Goal: Transaction & Acquisition: Purchase product/service

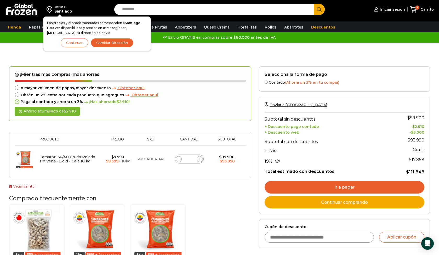
click at [326, 187] on link "Ir a pagar" at bounding box center [345, 187] width 160 height 13
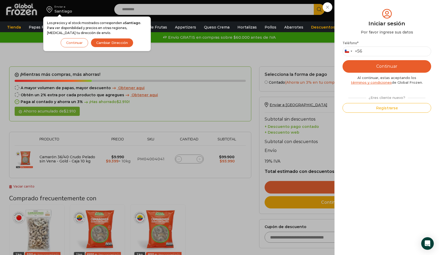
click at [373, 15] on div "Iniciar sesión Mi cuenta Login Register Iniciar sesión Por favor ingrese sus da…" at bounding box center [389, 9] width 32 height 10
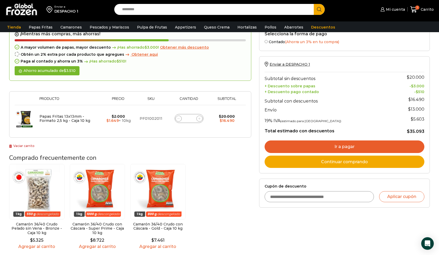
scroll to position [43, 0]
click at [200, 119] on icon at bounding box center [199, 119] width 2 height 2
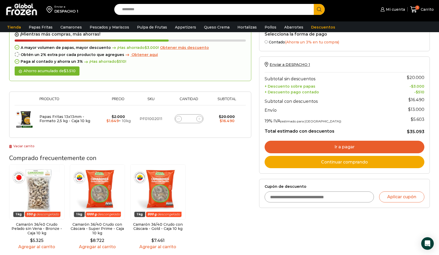
click at [200, 119] on icon at bounding box center [199, 119] width 2 height 2
type input "*"
click at [200, 119] on form "¡Mientras más compras, más ahorras! A mayor volumen [PERSON_NAME], mayor descue…" at bounding box center [130, 82] width 242 height 112
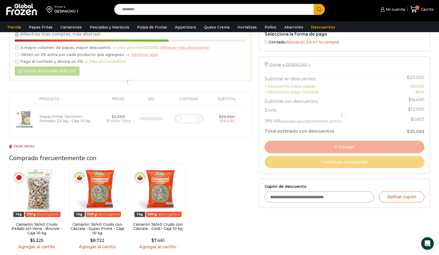
click at [200, 119] on div at bounding box center [130, 82] width 242 height 112
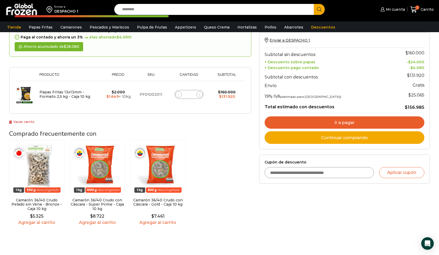
scroll to position [77, 0]
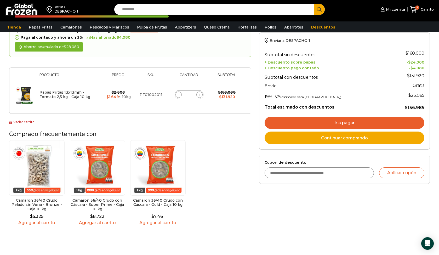
click at [108, 163] on img at bounding box center [97, 167] width 55 height 55
click at [102, 165] on img at bounding box center [97, 167] width 55 height 55
click at [102, 157] on img at bounding box center [97, 167] width 55 height 55
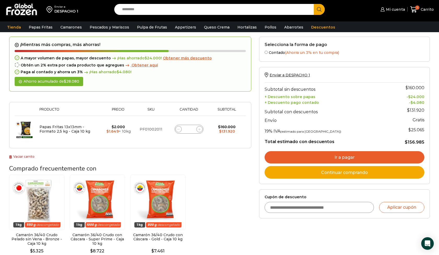
scroll to position [43, 0]
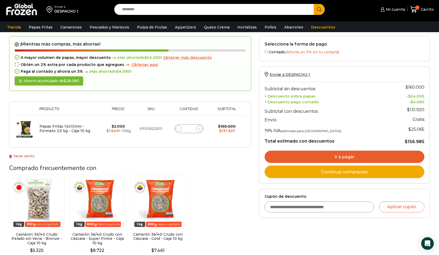
click at [89, 1] on div "Enviar a DESPACHO 1" at bounding box center [56, 9] width 106 height 19
